Goal: Navigation & Orientation: Find specific page/section

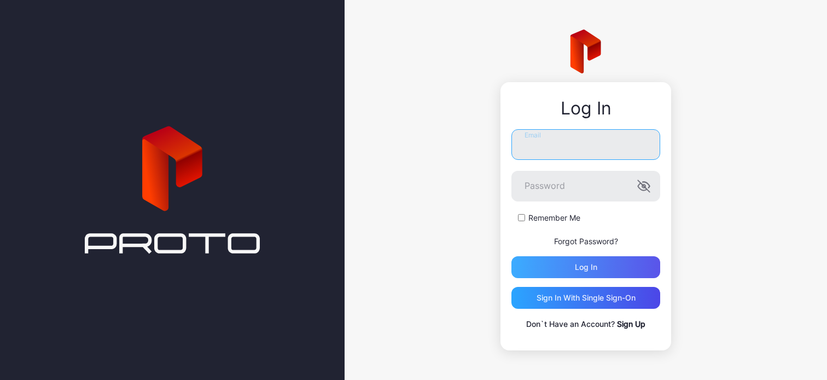
type input "**********"
click at [576, 257] on div "Log in" at bounding box center [586, 267] width 149 height 22
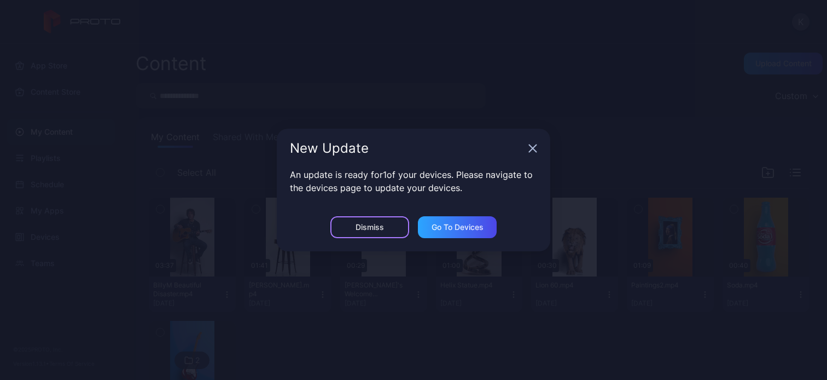
click at [388, 224] on div "Dismiss" at bounding box center [369, 227] width 79 height 22
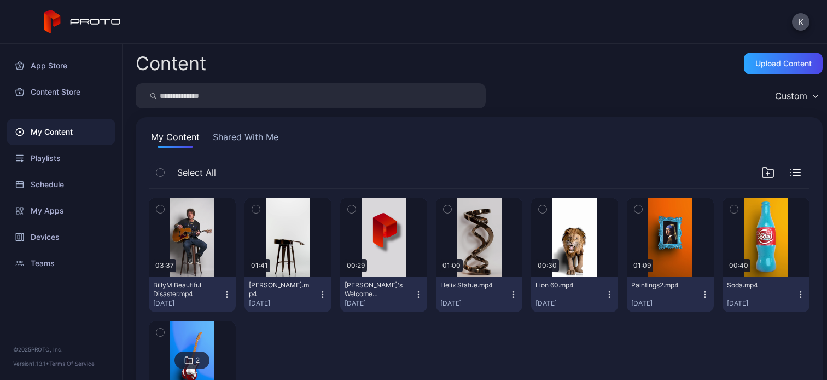
click at [239, 141] on button "Shared With Me" at bounding box center [246, 139] width 70 height 18
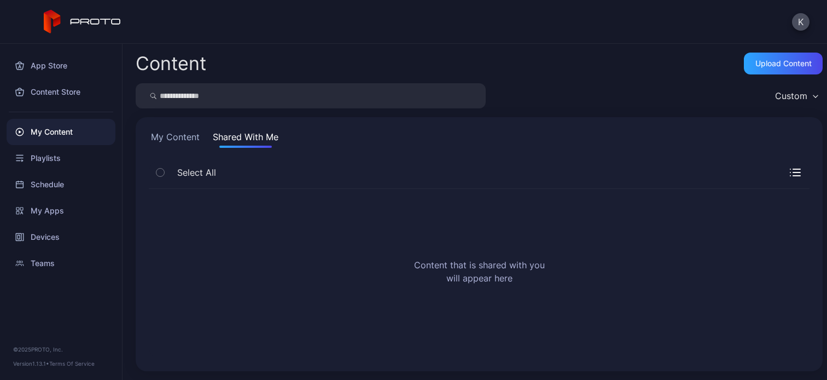
click at [182, 136] on button "My Content" at bounding box center [175, 139] width 53 height 18
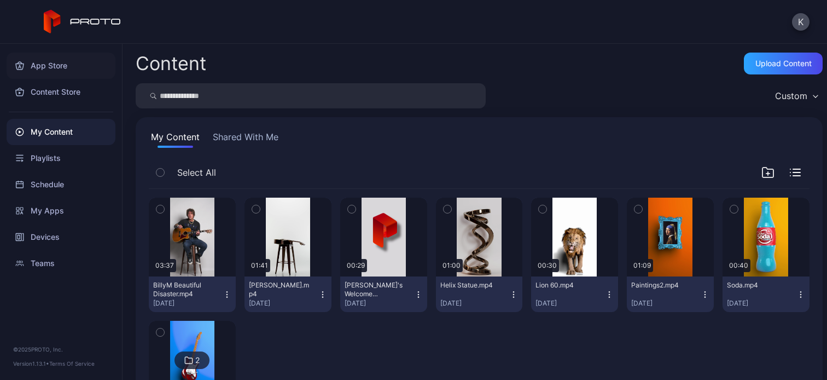
click at [67, 60] on div "App Store" at bounding box center [61, 66] width 109 height 26
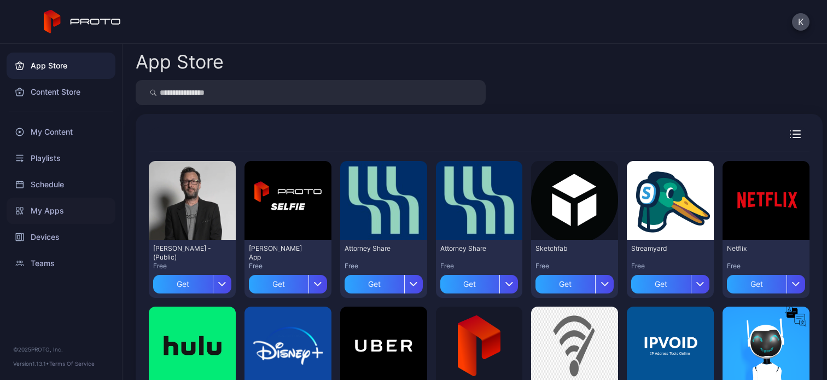
click at [55, 211] on div "My Apps" at bounding box center [61, 211] width 109 height 26
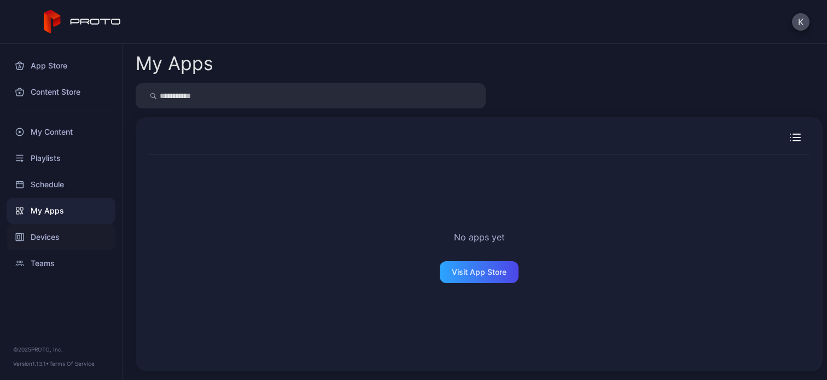
click at [49, 241] on div "Devices" at bounding box center [61, 237] width 109 height 26
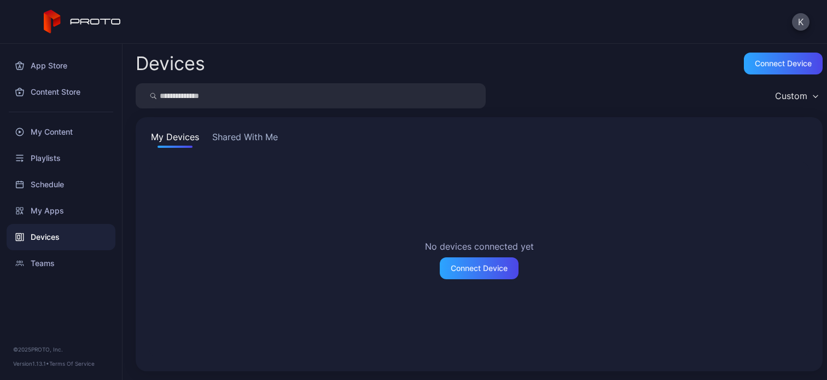
click at [234, 135] on button "Shared With Me" at bounding box center [245, 139] width 70 height 18
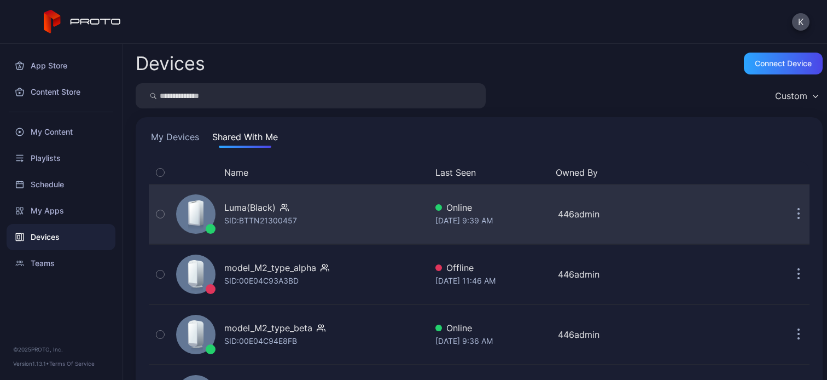
click at [300, 214] on div "Luma(Black) SID: BTTN21300457" at bounding box center [299, 214] width 255 height 55
